Goal: Check status: Check status

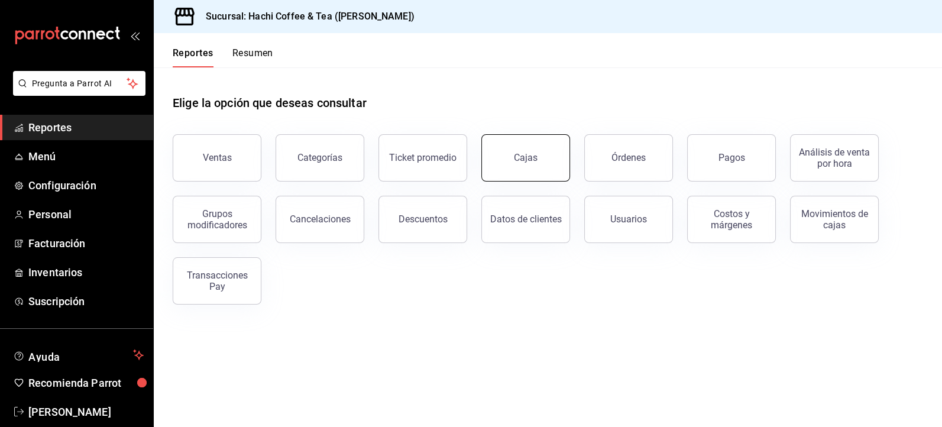
click at [539, 150] on link "Cajas" at bounding box center [526, 157] width 89 height 47
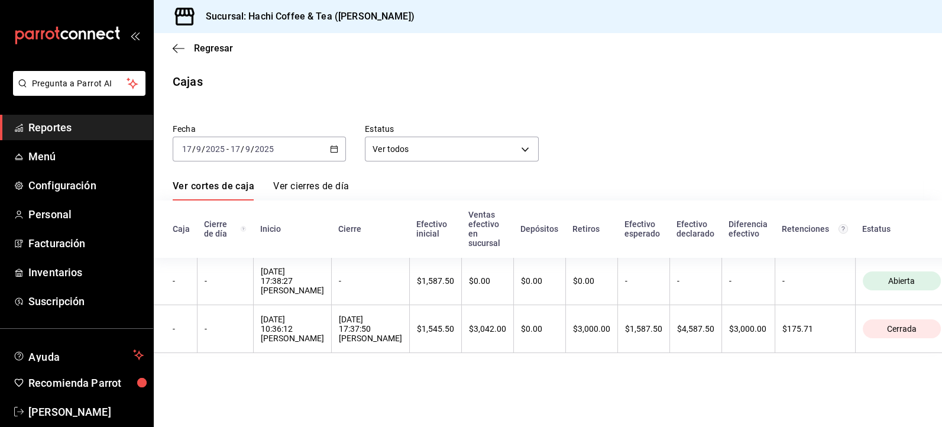
click at [333, 153] on icon "button" at bounding box center [334, 149] width 8 height 8
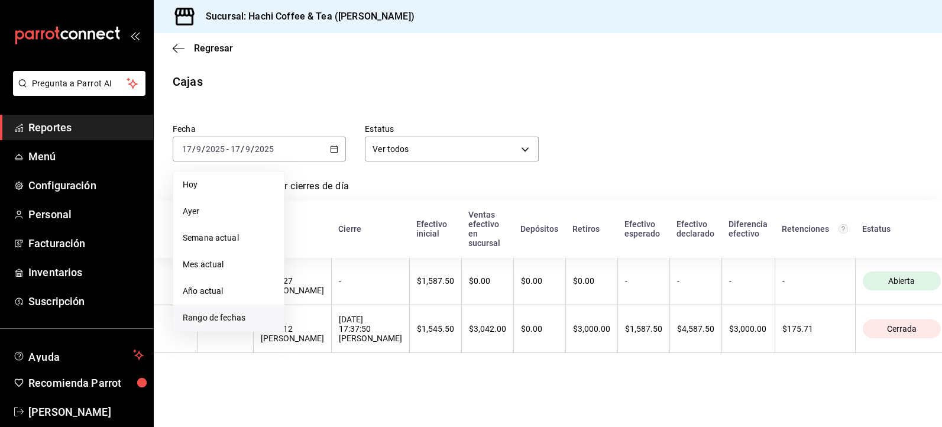
click at [217, 318] on span "Rango de fechas" at bounding box center [229, 318] width 92 height 12
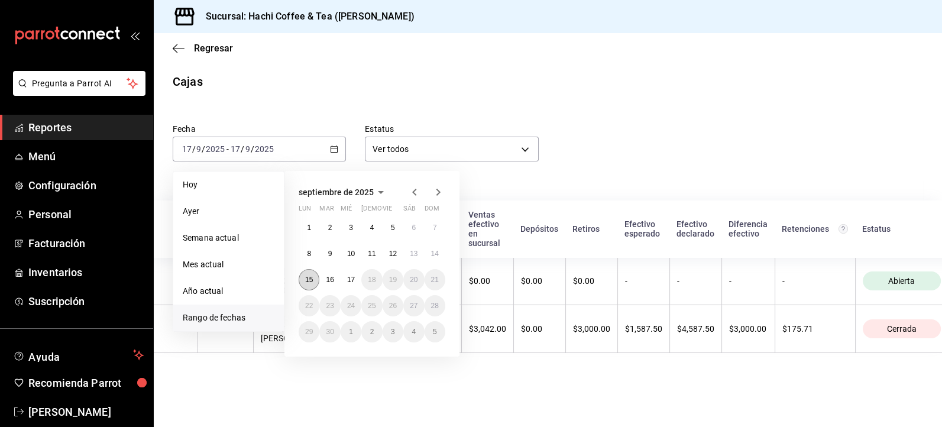
click at [311, 283] on abbr "15" at bounding box center [309, 280] width 8 height 8
click at [311, 283] on div "[DATE] 17:38:27 [PERSON_NAME]" at bounding box center [292, 281] width 63 height 28
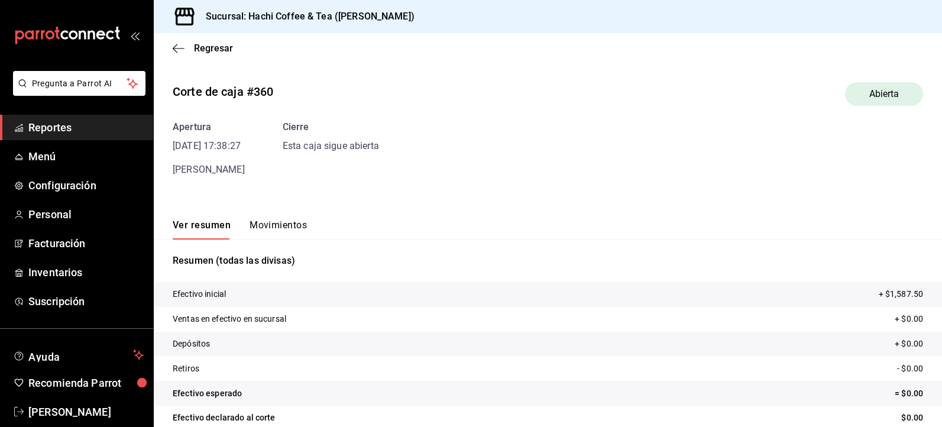
click at [105, 137] on link "Reportes" at bounding box center [76, 127] width 153 height 25
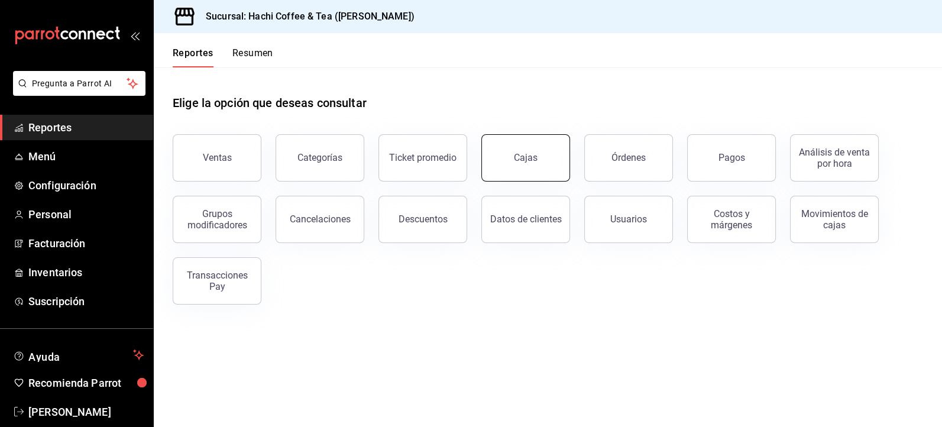
click at [545, 150] on link "Cajas" at bounding box center [526, 157] width 89 height 47
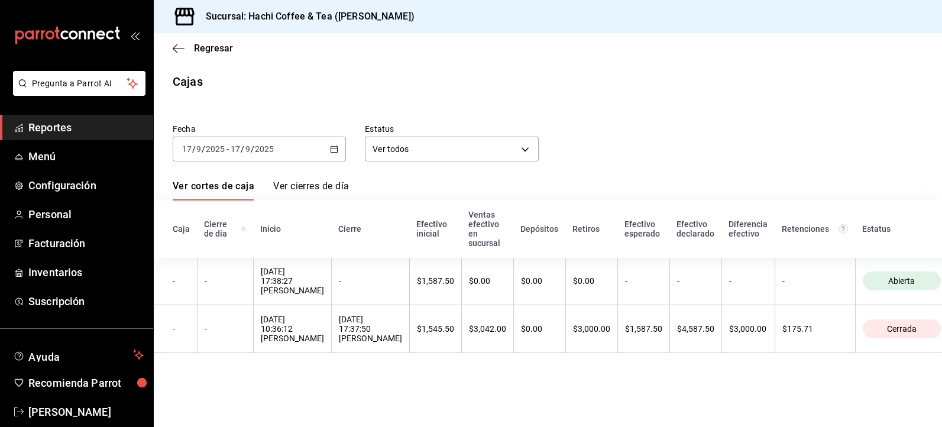
click at [335, 155] on div "[DATE] [DATE] - [DATE] [DATE]" at bounding box center [259, 149] width 173 height 25
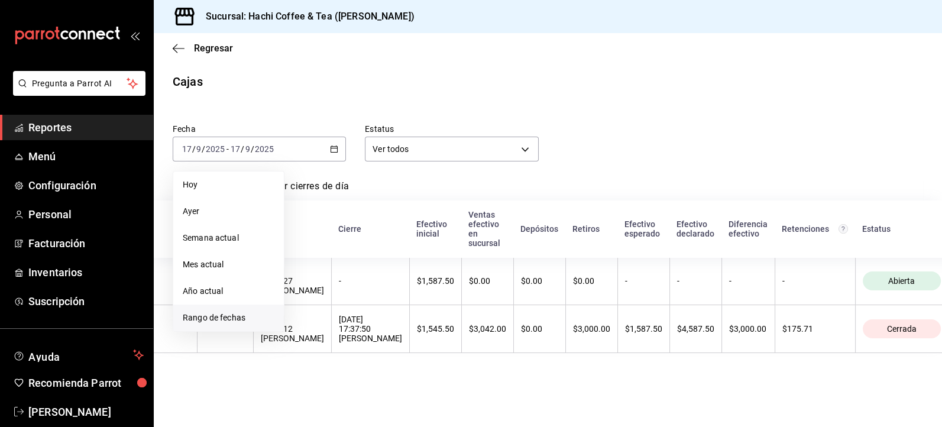
click at [224, 321] on span "Rango de fechas" at bounding box center [229, 318] width 92 height 12
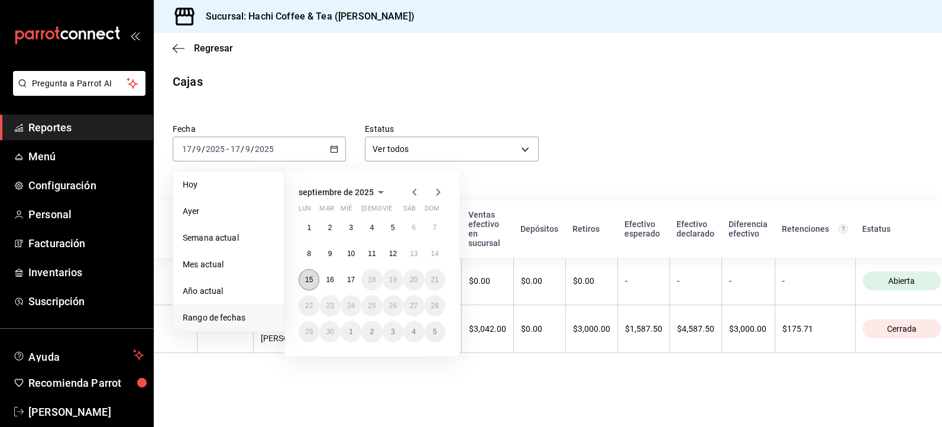
click at [309, 282] on abbr "15" at bounding box center [309, 280] width 8 height 8
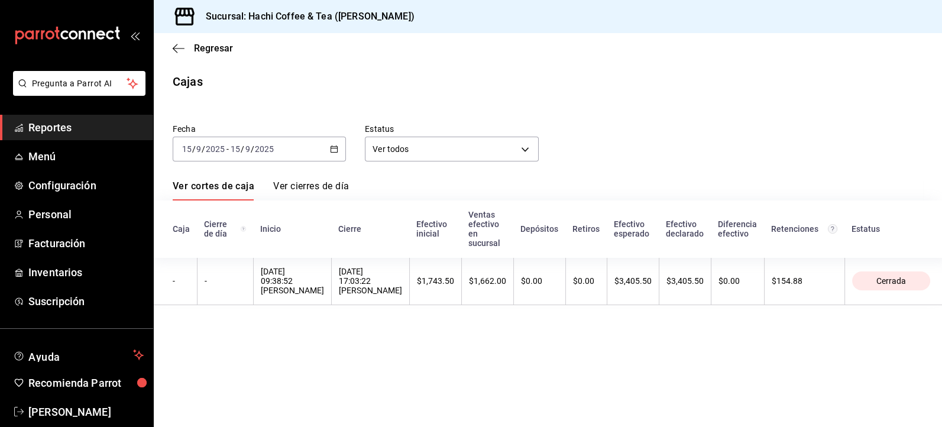
click at [69, 128] on span "Reportes" at bounding box center [85, 127] width 115 height 16
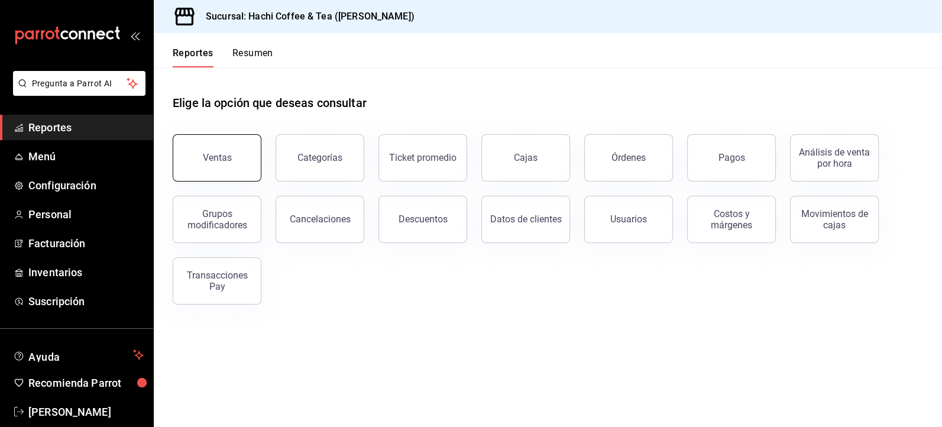
click at [205, 166] on button "Ventas" at bounding box center [217, 157] width 89 height 47
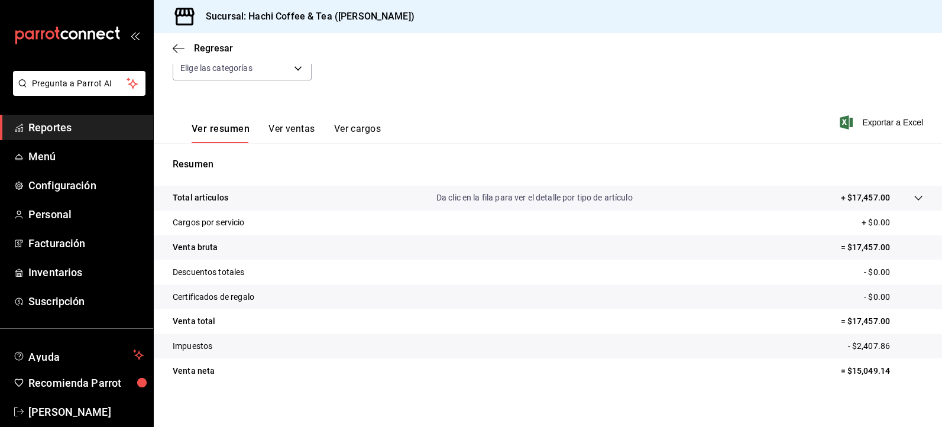
scroll to position [140, 0]
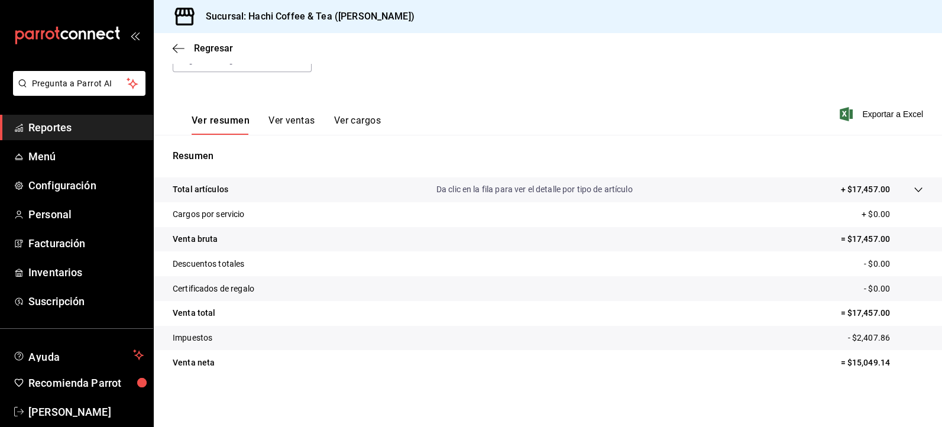
click at [91, 128] on span "Reportes" at bounding box center [85, 127] width 115 height 16
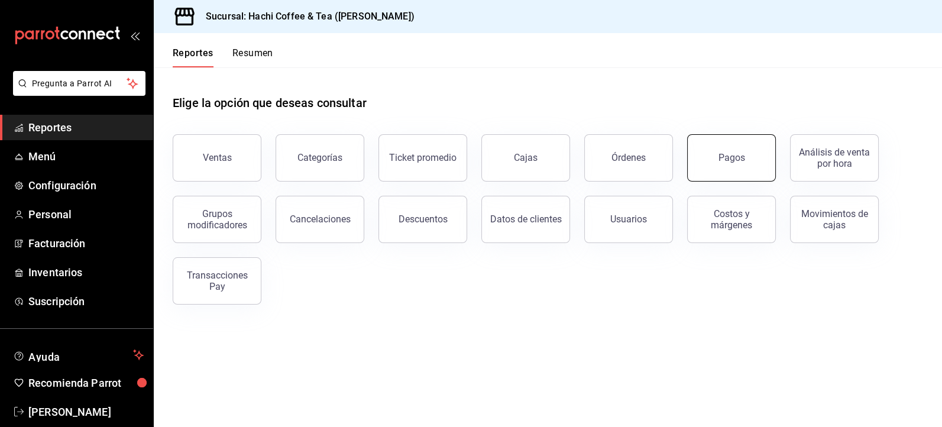
click at [736, 160] on div "Pagos" at bounding box center [732, 157] width 27 height 11
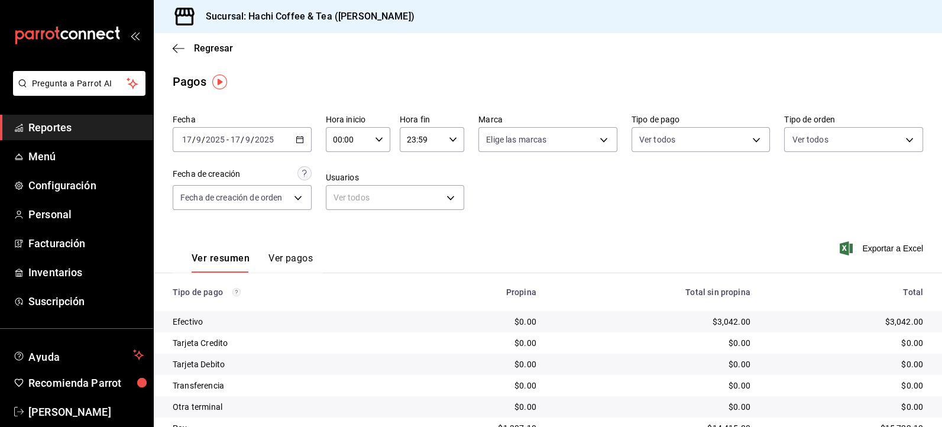
scroll to position [51, 0]
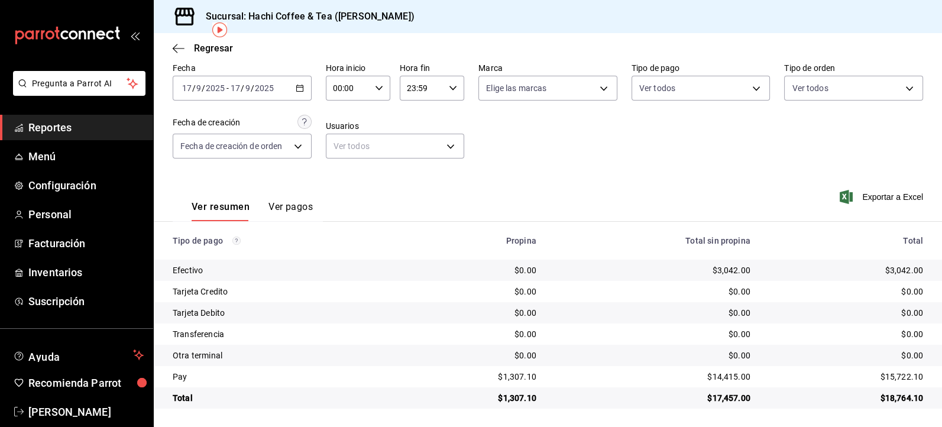
click at [101, 131] on span "Reportes" at bounding box center [85, 127] width 115 height 16
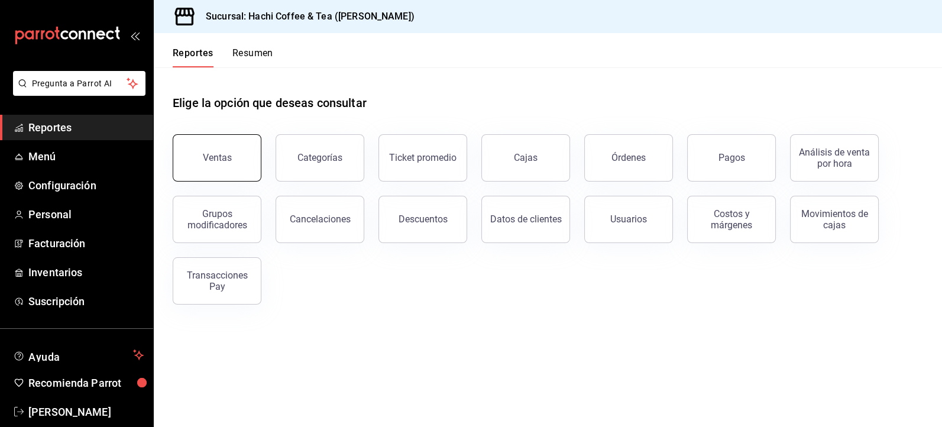
click at [222, 162] on div "Ventas" at bounding box center [217, 157] width 29 height 11
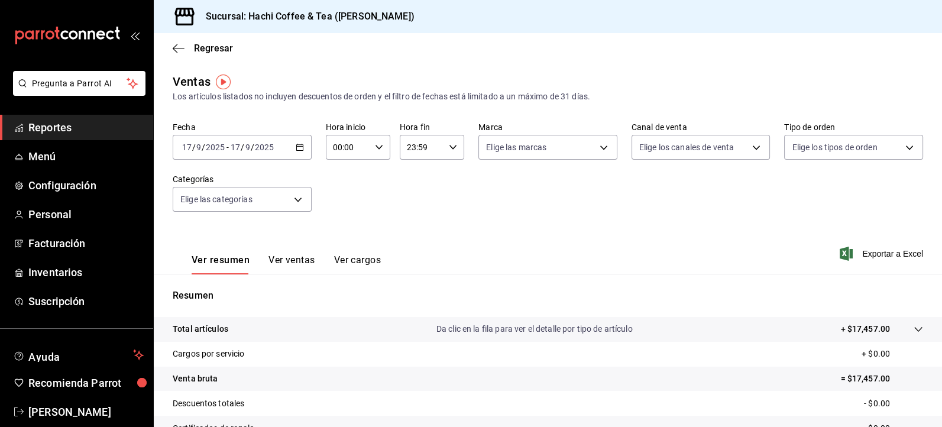
click at [296, 144] on \(Stroke\) "button" at bounding box center [299, 147] width 7 height 7
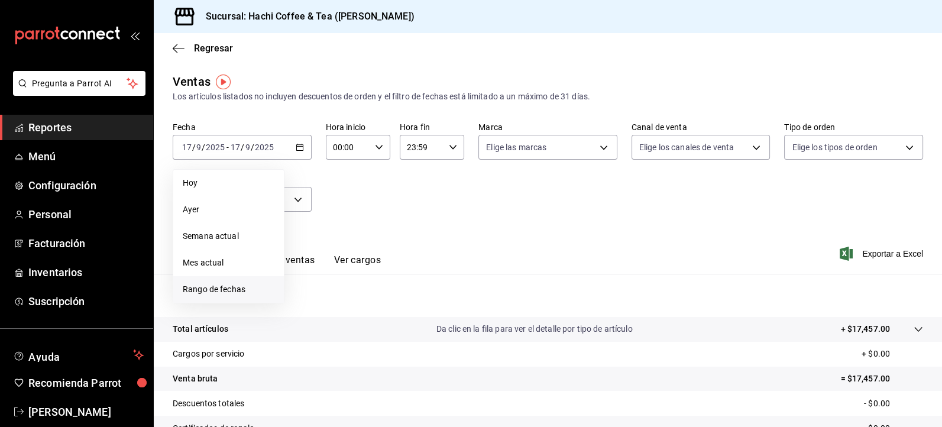
click at [232, 289] on span "Rango de fechas" at bounding box center [229, 289] width 92 height 12
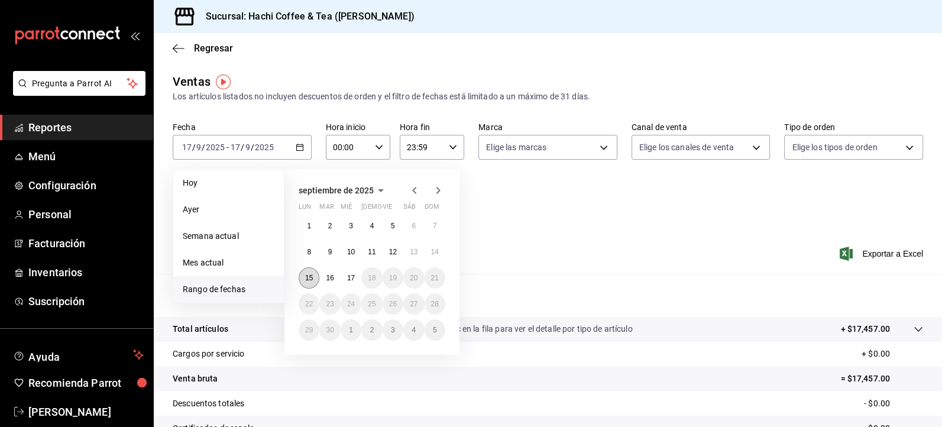
click at [310, 278] on abbr "15" at bounding box center [309, 278] width 8 height 8
click at [310, 278] on div "Resumen Total artículos Da clic en la fila para ver el detalle por tipo de artí…" at bounding box center [548, 401] width 789 height 254
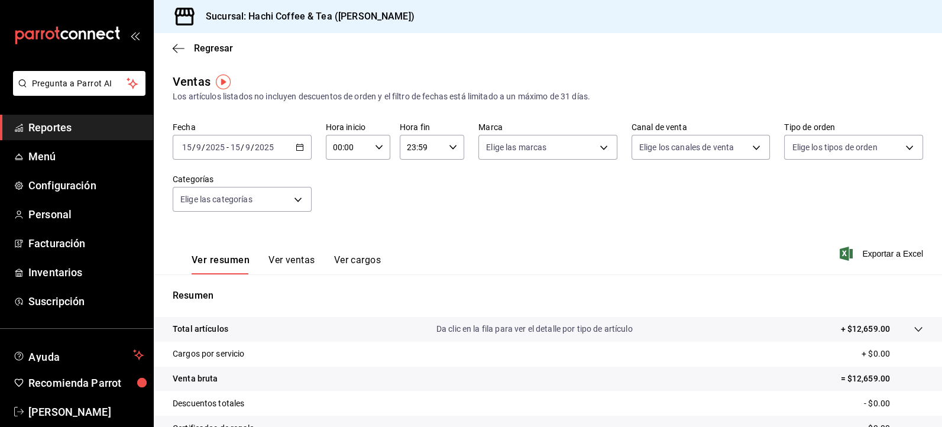
click at [115, 133] on span "Reportes" at bounding box center [85, 127] width 115 height 16
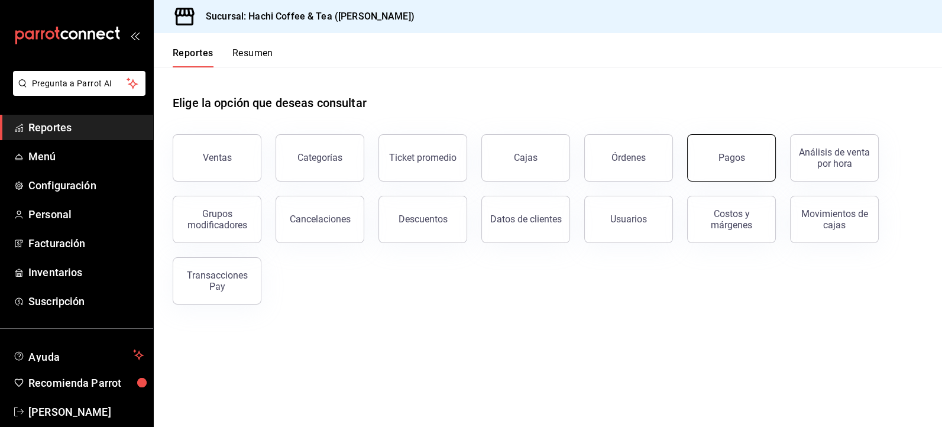
click at [728, 166] on button "Pagos" at bounding box center [731, 157] width 89 height 47
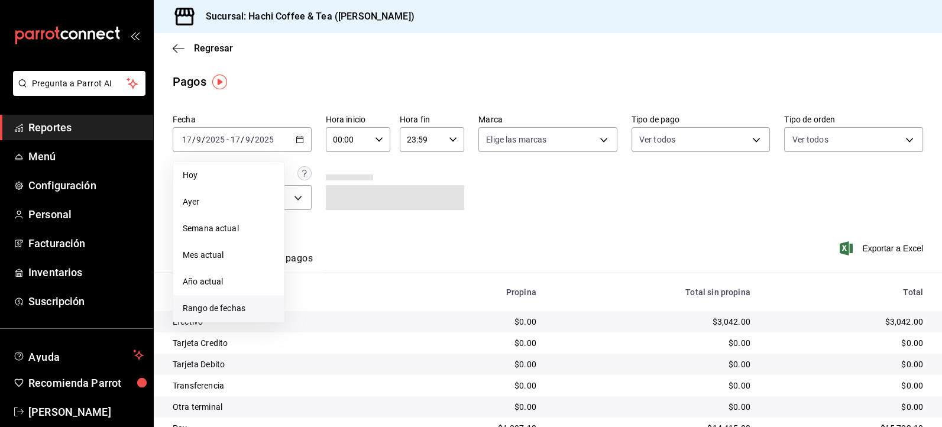
click at [224, 310] on span "Rango de fechas" at bounding box center [229, 308] width 92 height 12
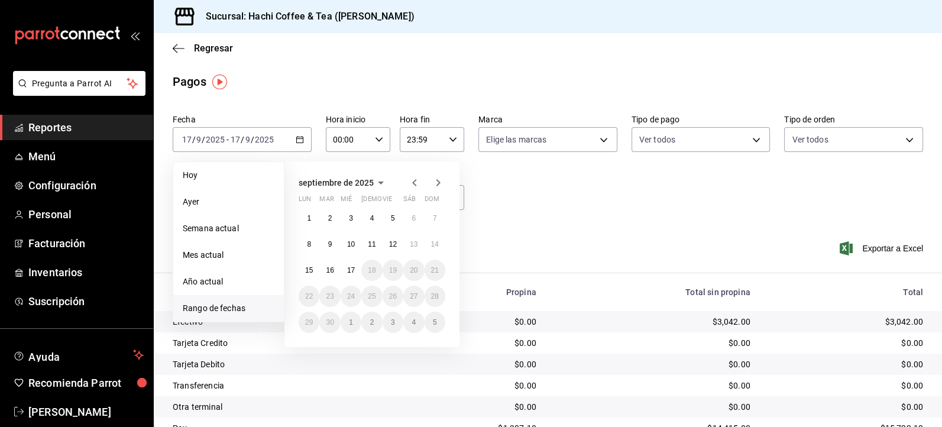
click at [311, 270] on abbr "15" at bounding box center [309, 270] width 8 height 8
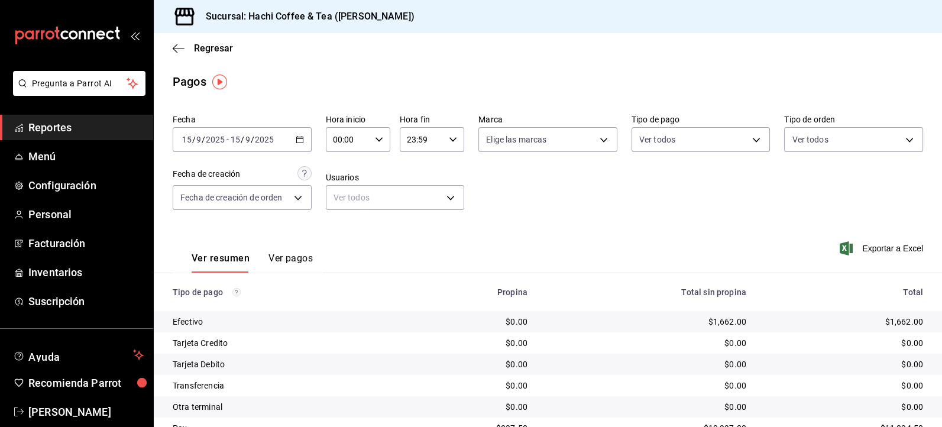
scroll to position [51, 0]
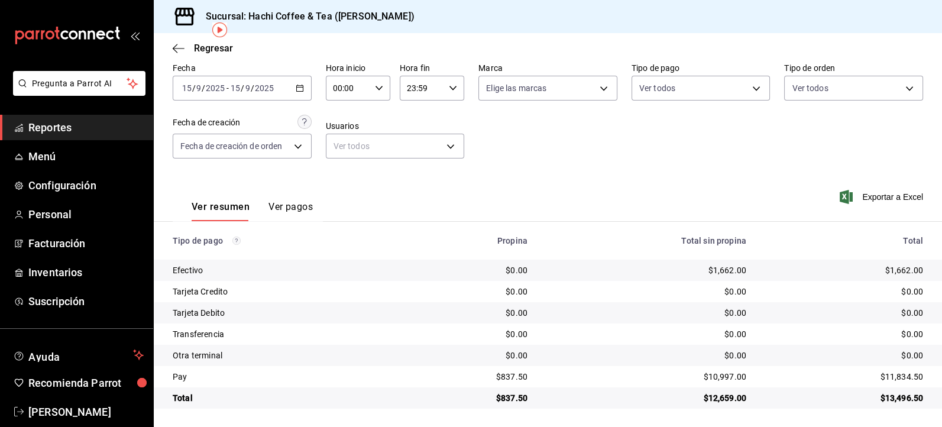
click at [54, 128] on span "Reportes" at bounding box center [85, 127] width 115 height 16
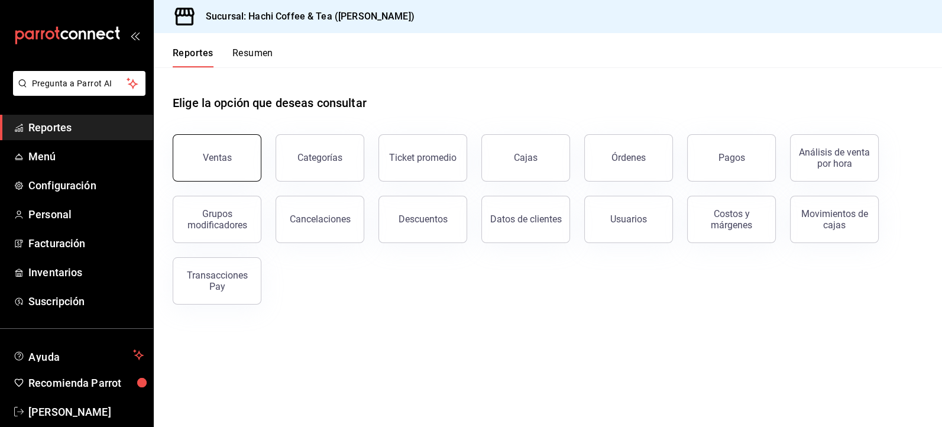
click at [222, 153] on div "Ventas" at bounding box center [217, 157] width 29 height 11
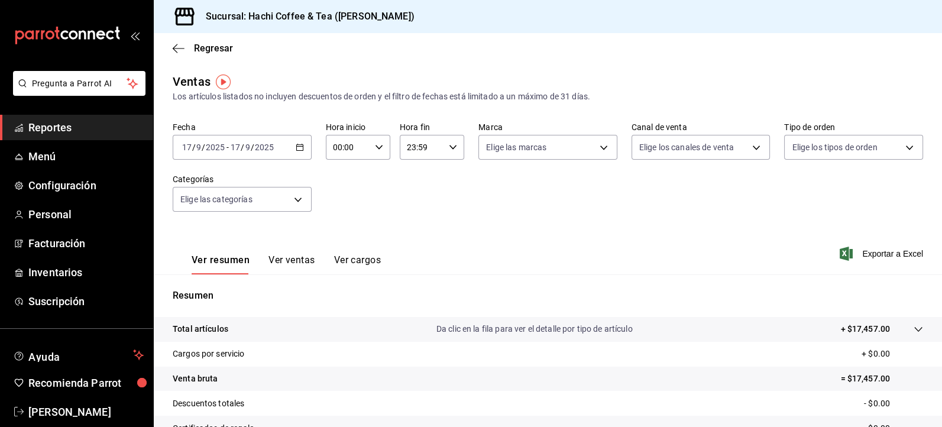
click at [298, 150] on icon "button" at bounding box center [300, 147] width 8 height 8
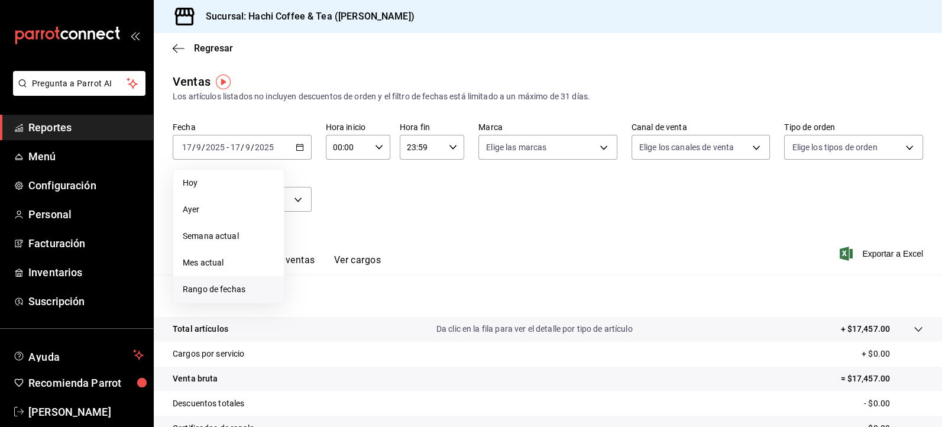
click at [231, 286] on span "Rango de fechas" at bounding box center [229, 289] width 92 height 12
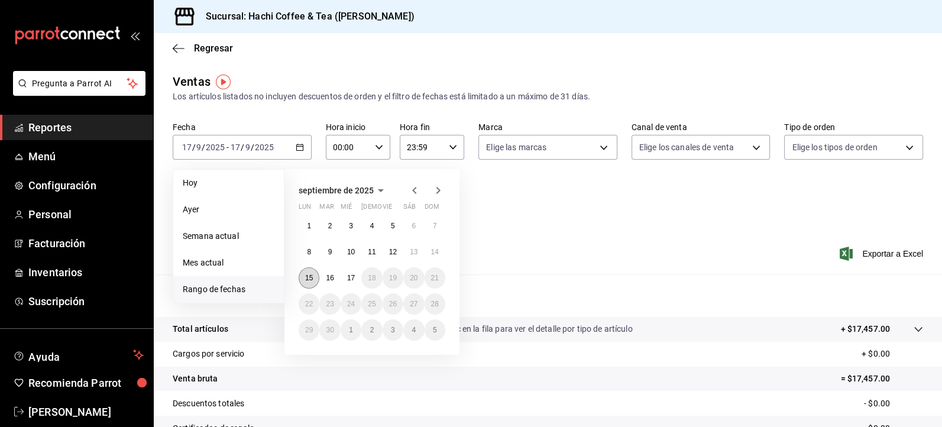
click at [303, 280] on button "15" at bounding box center [309, 277] width 21 height 21
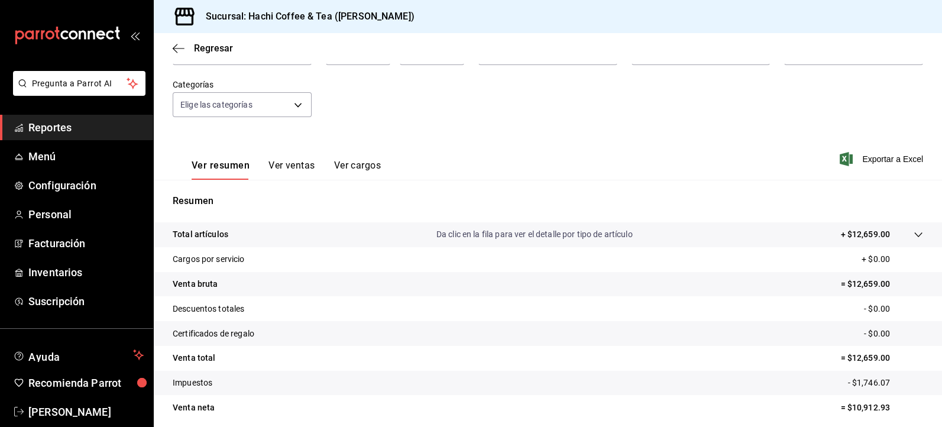
scroll to position [95, 0]
click at [94, 128] on span "Reportes" at bounding box center [85, 127] width 115 height 16
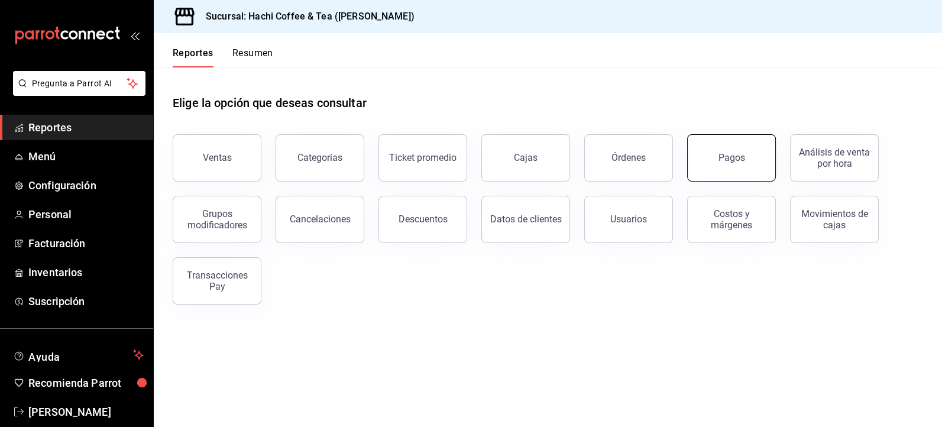
click at [748, 162] on button "Pagos" at bounding box center [731, 157] width 89 height 47
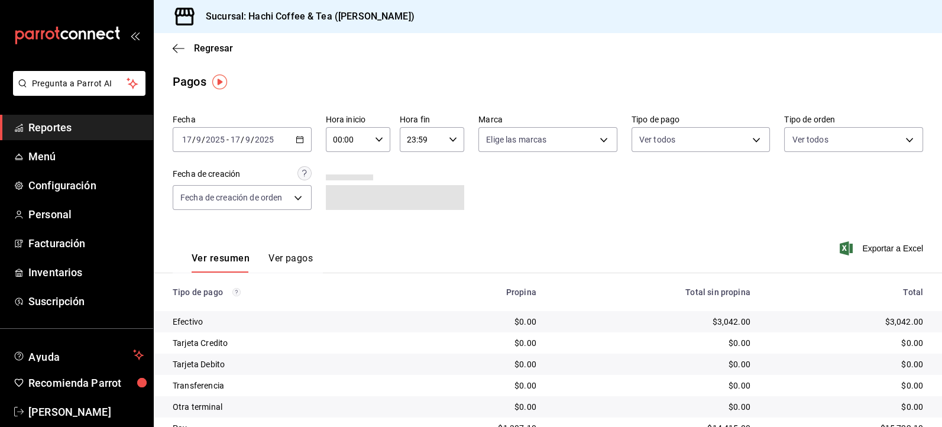
click at [298, 140] on icon "button" at bounding box center [300, 139] width 8 height 8
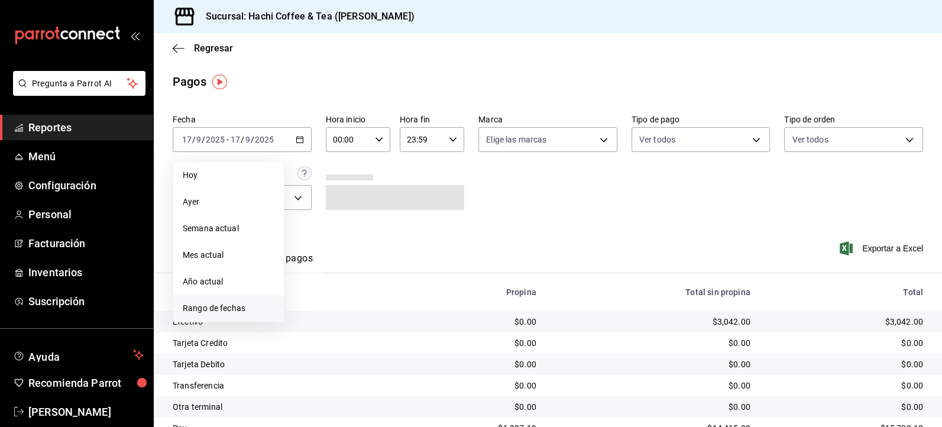
click at [202, 312] on span "Rango de fechas" at bounding box center [229, 308] width 92 height 12
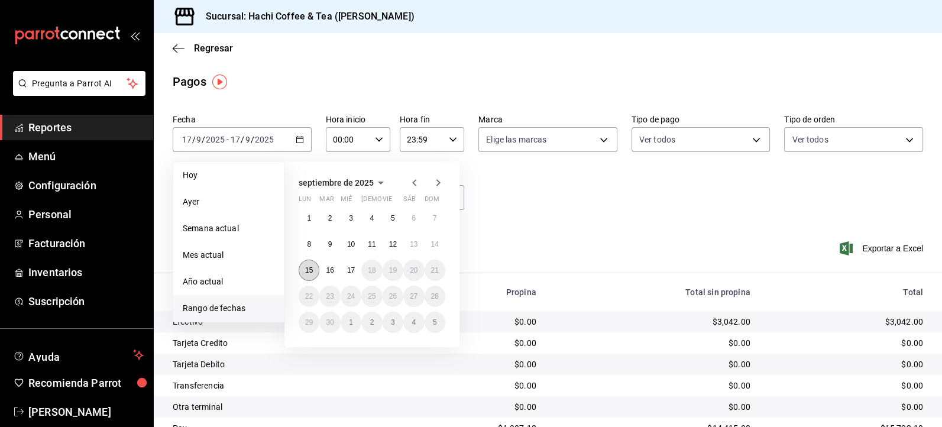
click at [310, 273] on abbr "15" at bounding box center [309, 270] width 8 height 8
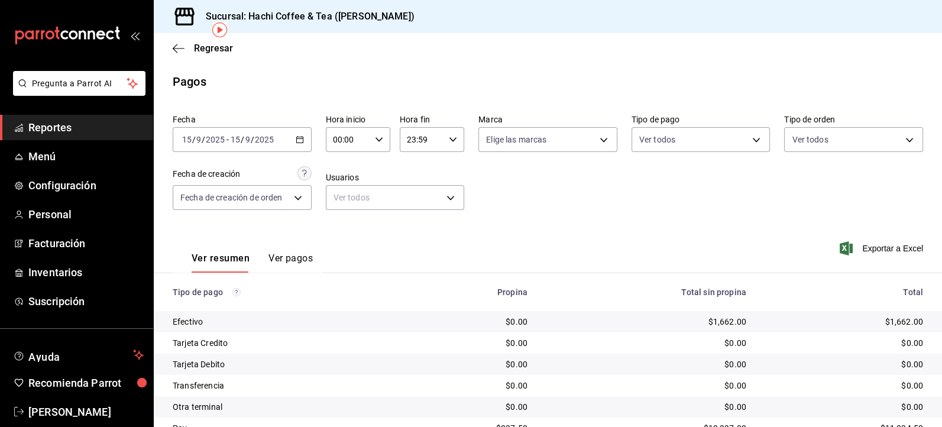
scroll to position [51, 0]
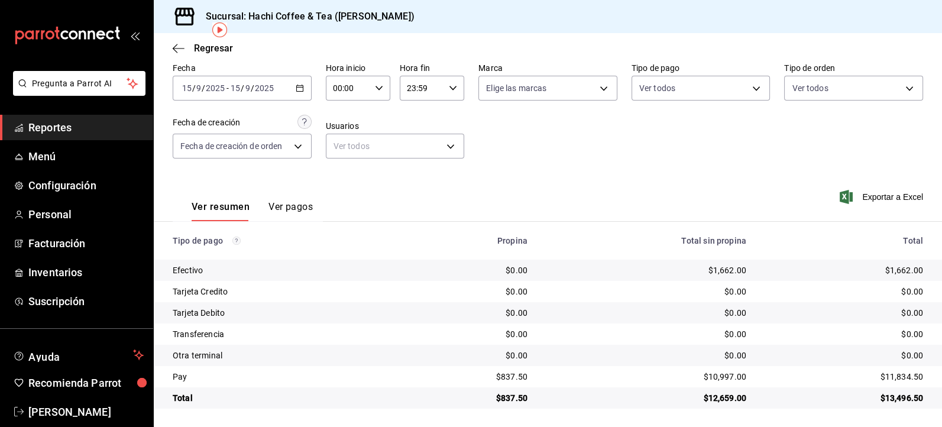
click at [77, 131] on span "Reportes" at bounding box center [85, 127] width 115 height 16
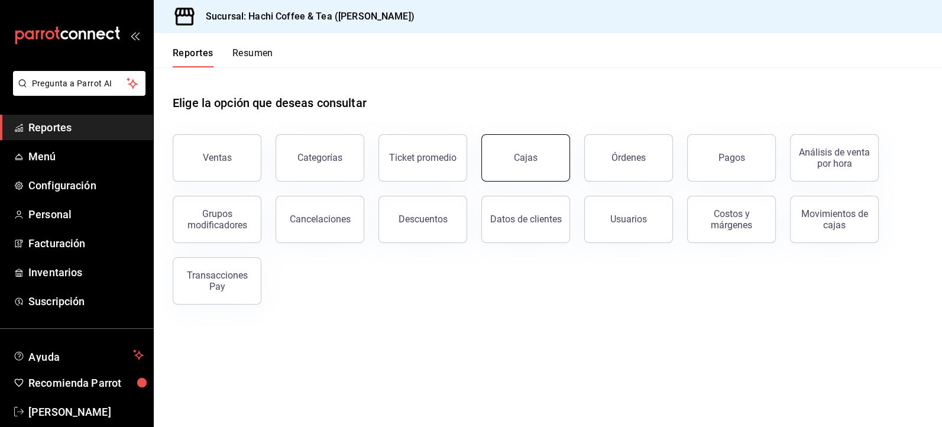
click at [516, 160] on div "Cajas" at bounding box center [526, 158] width 24 height 14
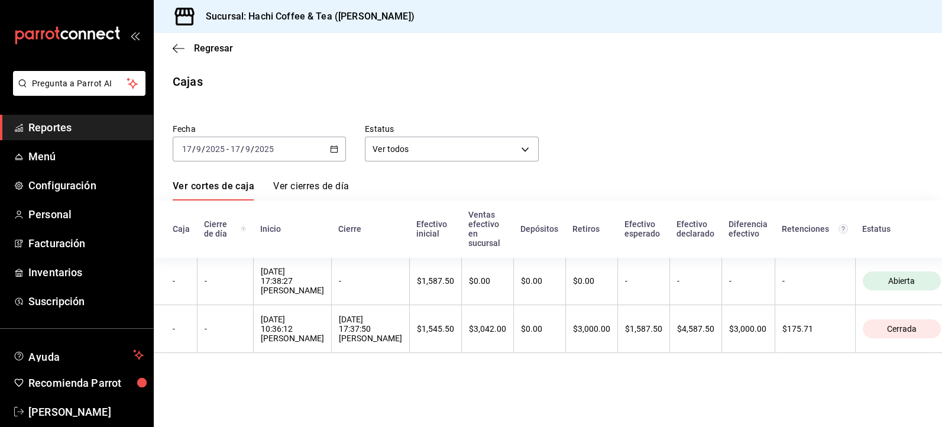
click at [335, 155] on div "[DATE] [DATE] - [DATE] [DATE]" at bounding box center [259, 149] width 173 height 25
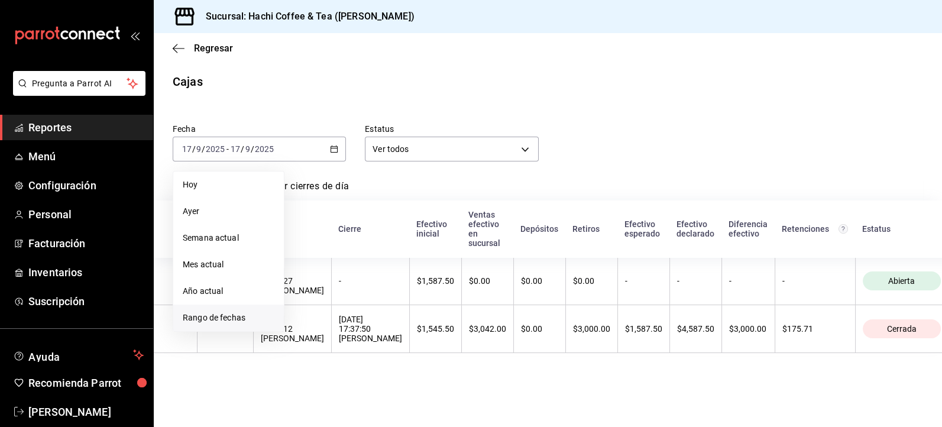
click at [247, 324] on span "Rango de fechas" at bounding box center [229, 318] width 92 height 12
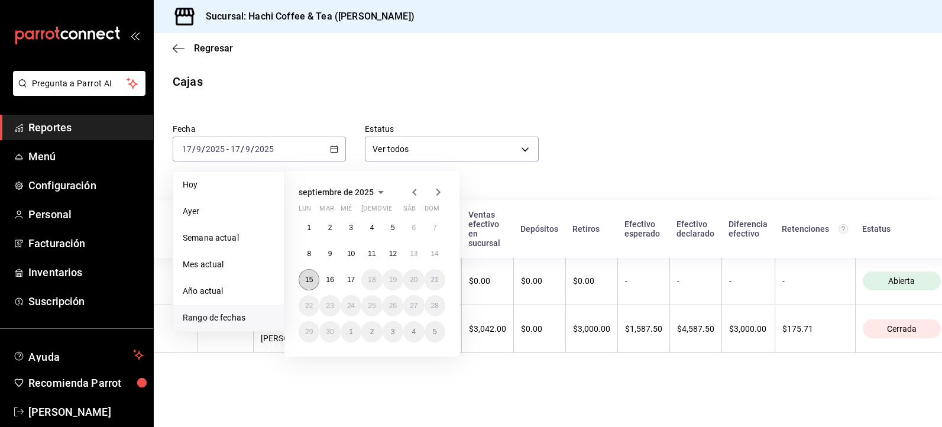
click at [308, 277] on abbr "15" at bounding box center [309, 280] width 8 height 8
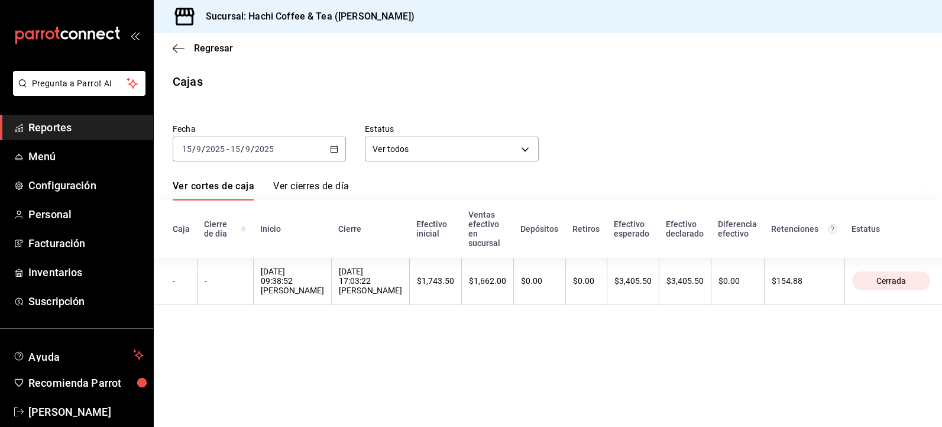
click at [336, 153] on icon "button" at bounding box center [334, 149] width 8 height 8
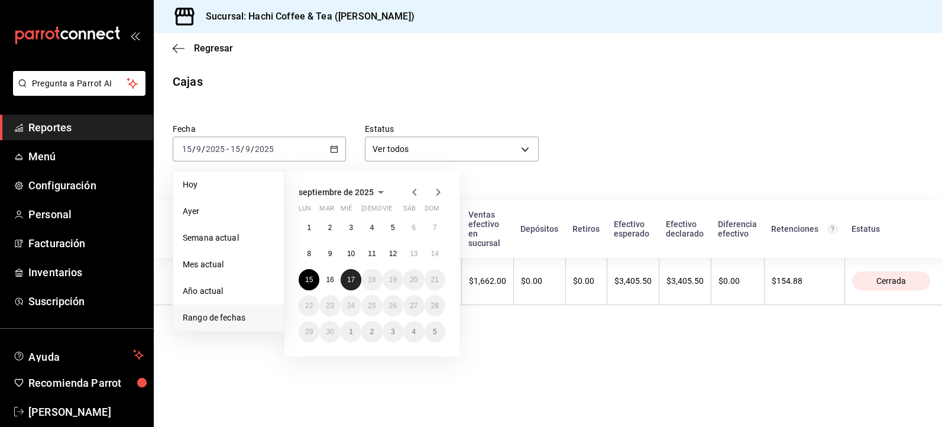
click at [353, 282] on abbr "17" at bounding box center [351, 280] width 8 height 8
